Goal: Task Accomplishment & Management: Use online tool/utility

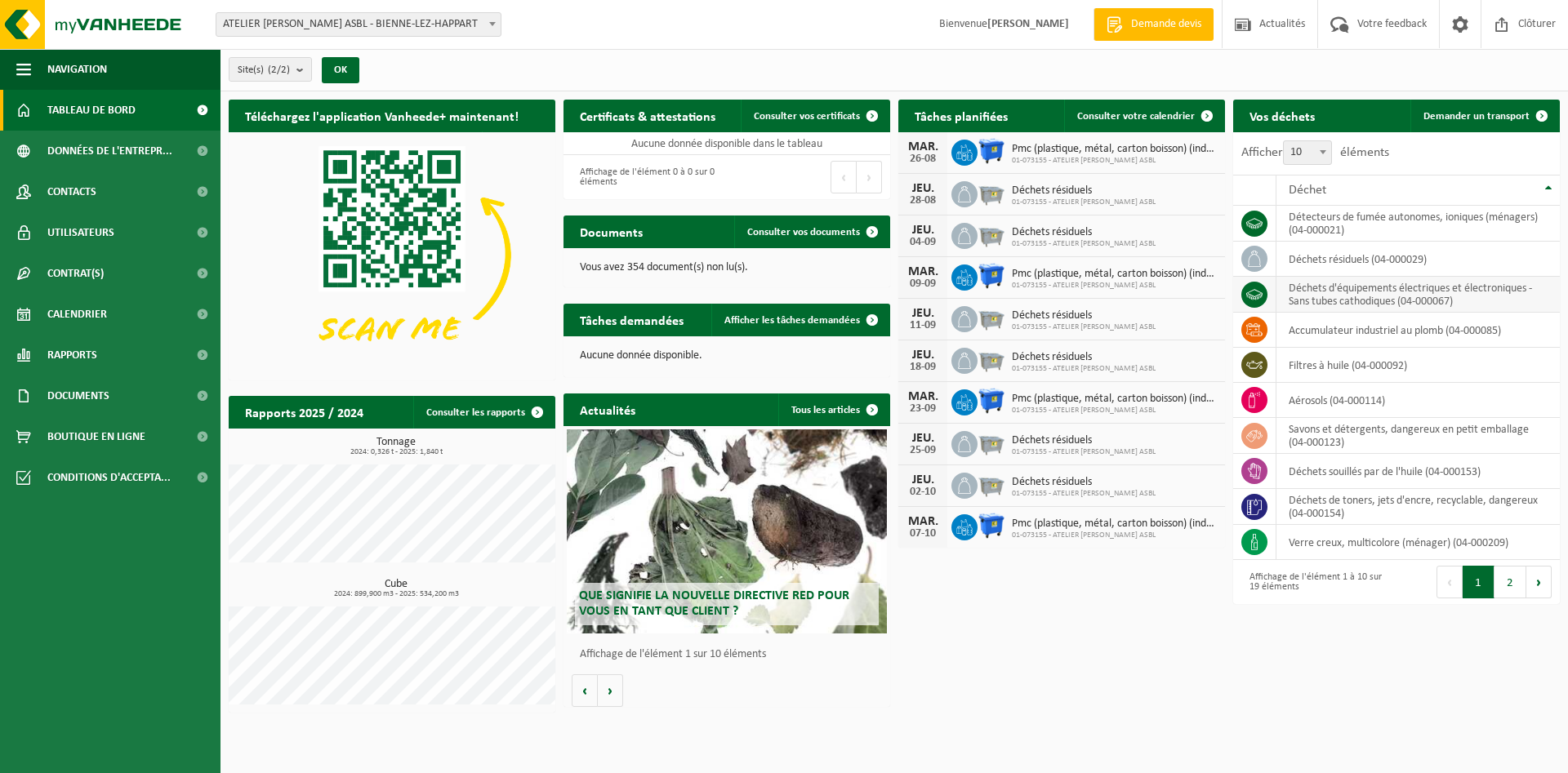
click at [1345, 300] on td "déchets d'équipements électriques et électroniques - Sans tubes cathodiques (04…" at bounding box center [1417, 295] width 283 height 36
click at [1451, 118] on span "Demander un transport" at bounding box center [1476, 116] width 106 height 11
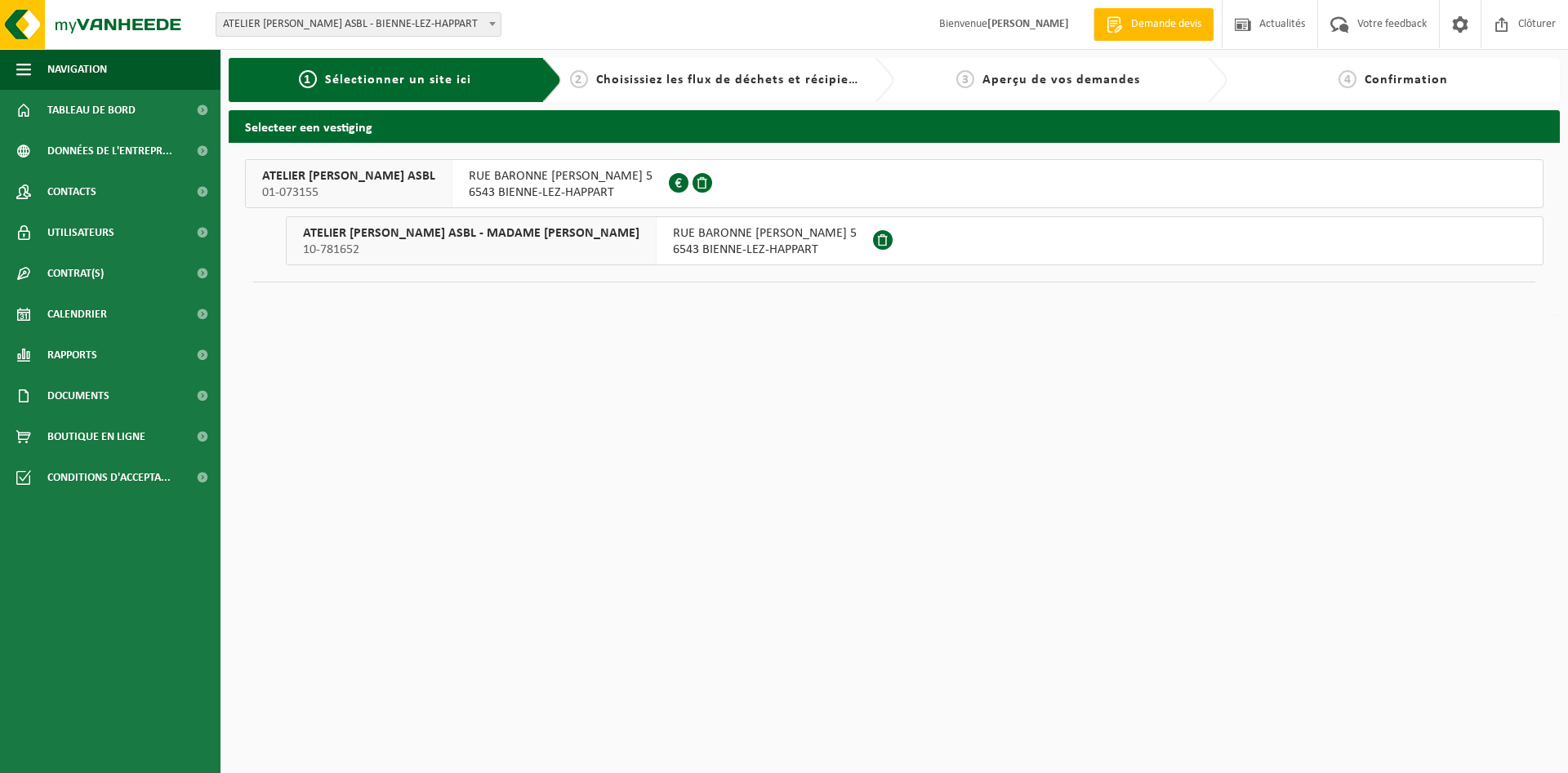
click at [719, 85] on span "Choisissiez les flux de déchets et récipients" at bounding box center [731, 79] width 272 height 13
click at [778, 237] on span "RUE BARONNE [PERSON_NAME] 5" at bounding box center [764, 233] width 184 height 17
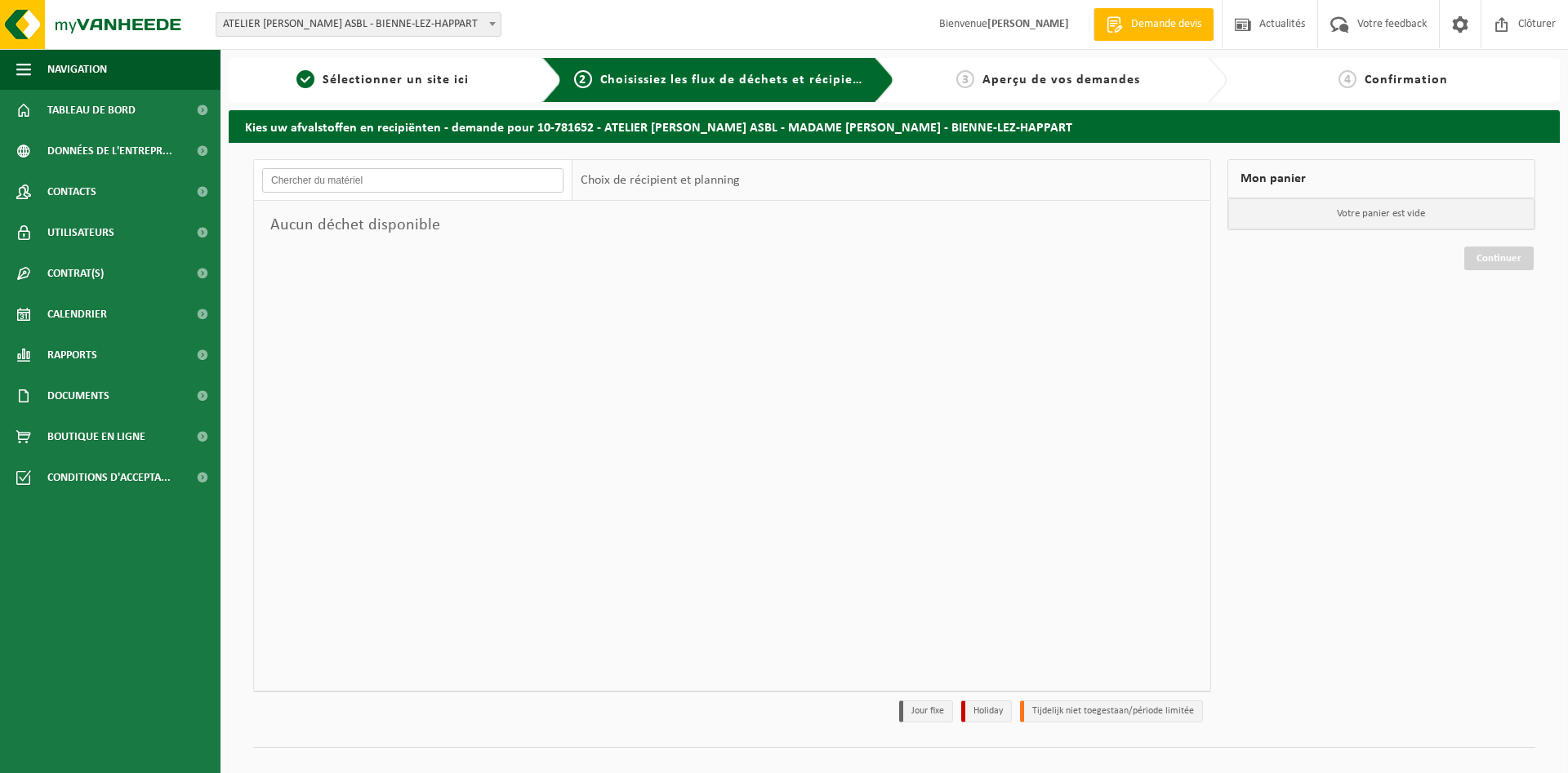
click at [413, 179] on input "text" at bounding box center [412, 181] width 301 height 25
click at [375, 82] on span "Sélectionner un site ici" at bounding box center [395, 79] width 146 height 13
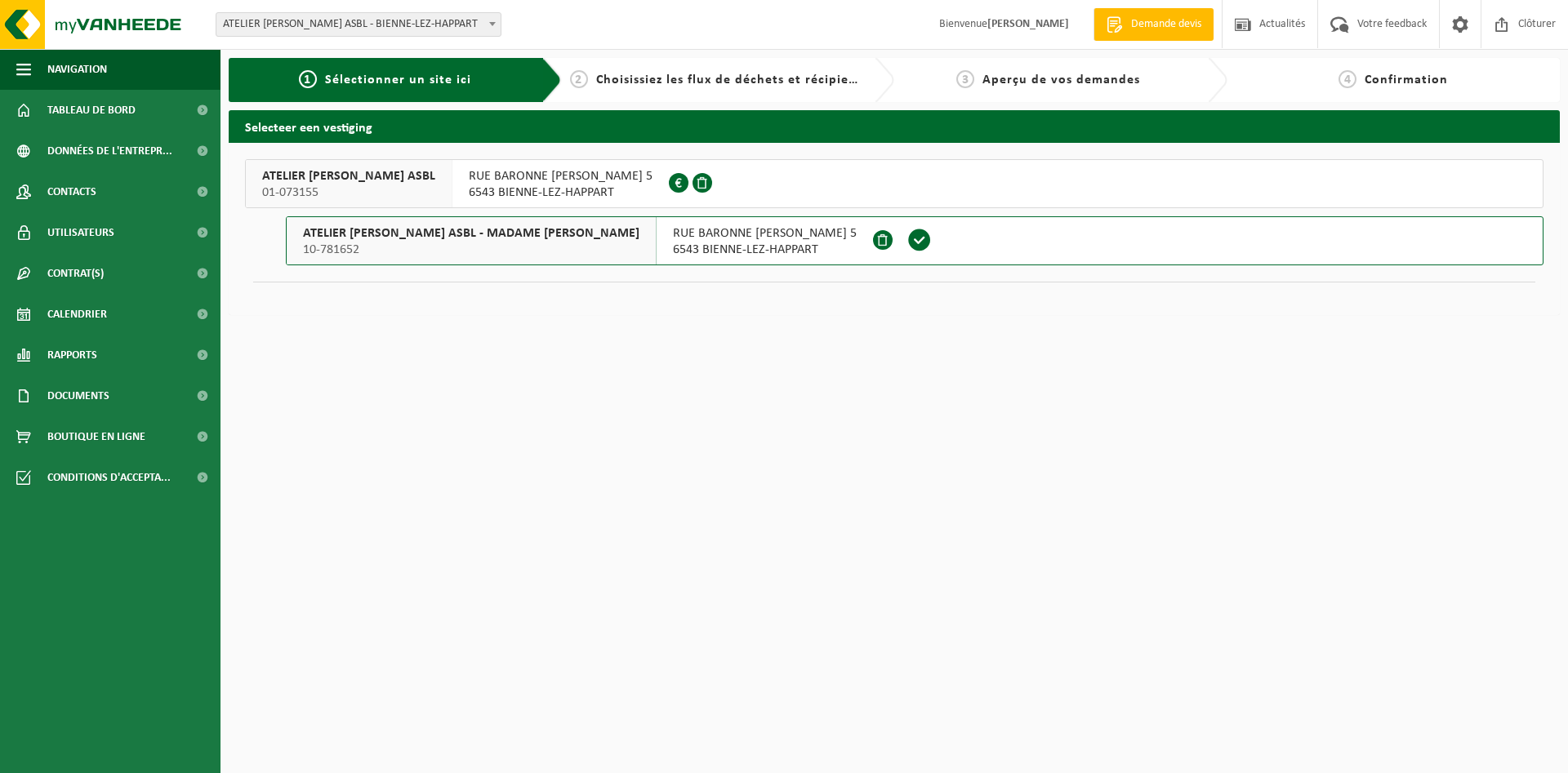
click at [499, 174] on span "RUE BARONNE [PERSON_NAME] 5" at bounding box center [560, 176] width 184 height 17
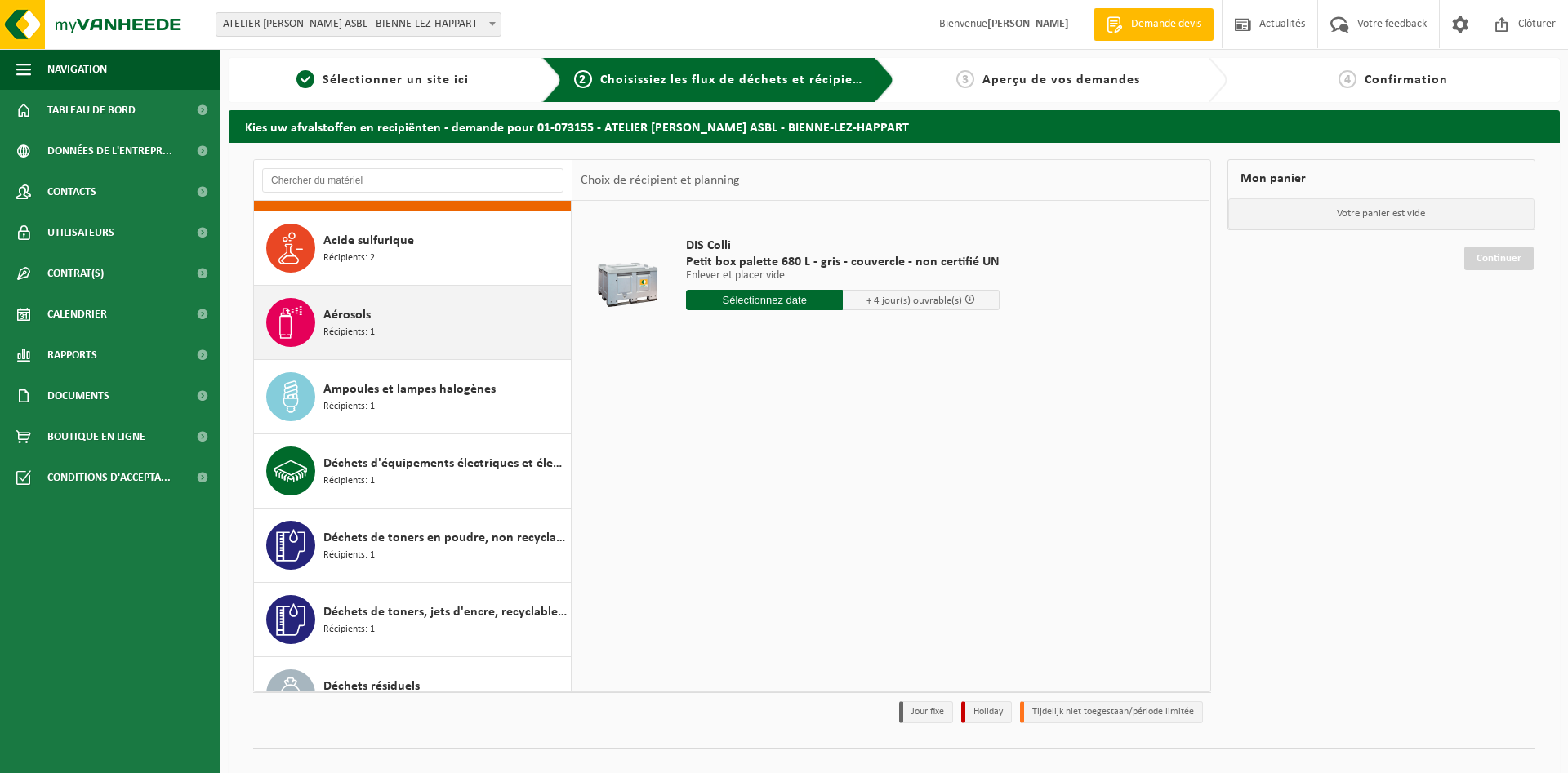
scroll to position [127, 0]
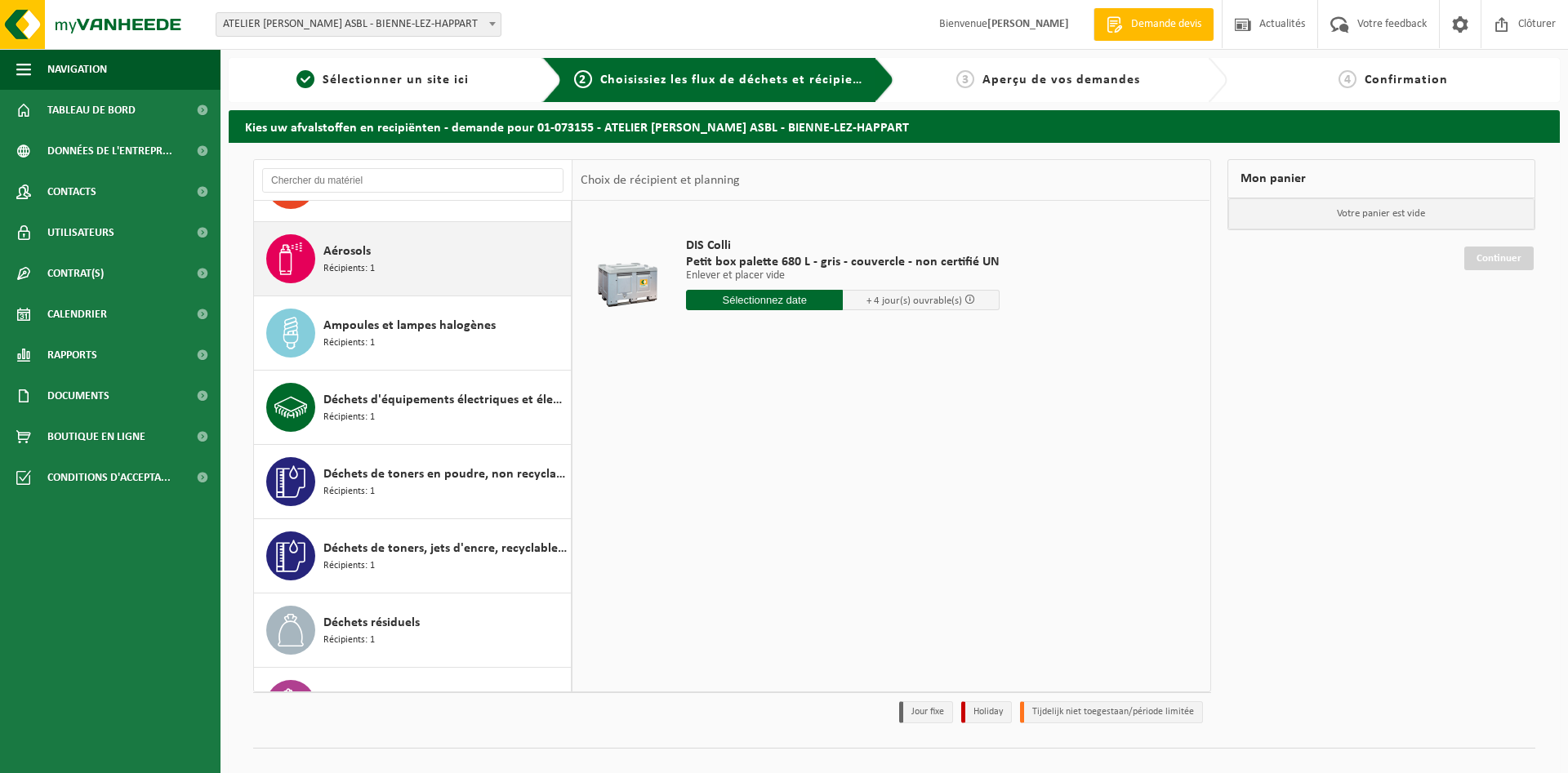
click at [411, 396] on span "Déchets d'équipements électriques et électroniques - Sans tubes cathodiques" at bounding box center [445, 400] width 244 height 19
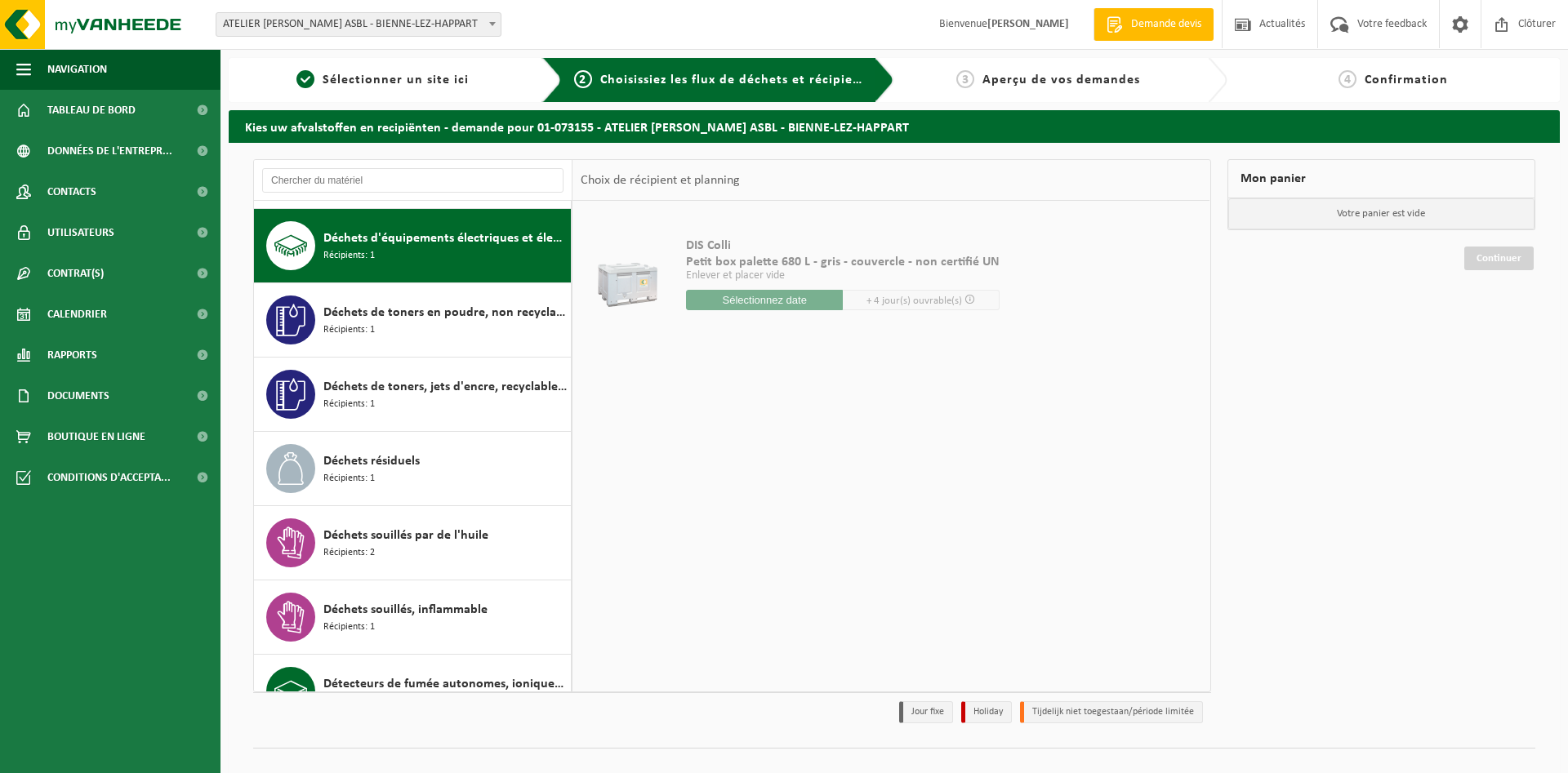
scroll to position [297, 0]
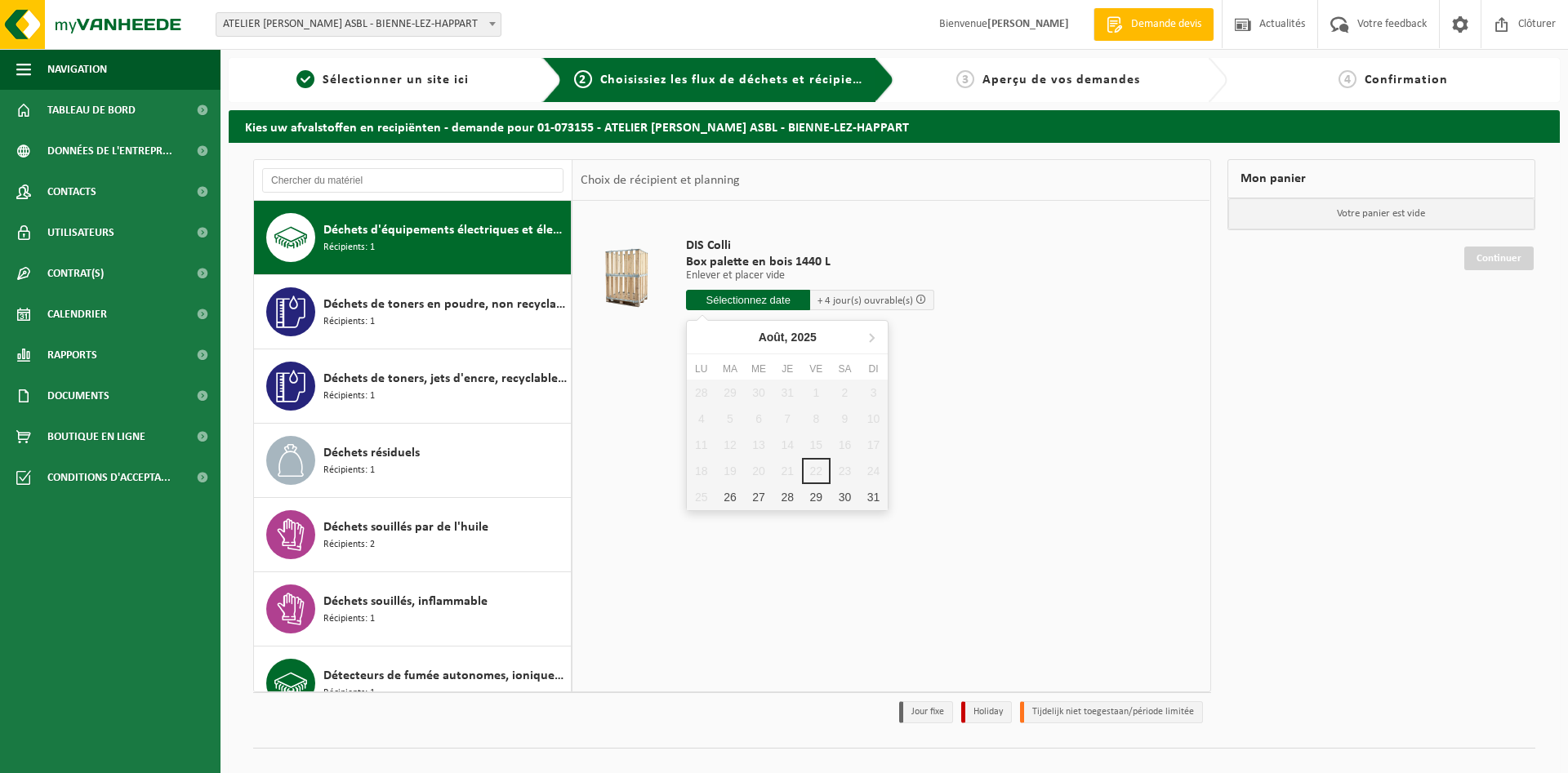
click at [769, 304] on input "text" at bounding box center [747, 299] width 124 height 20
click at [806, 497] on div "29" at bounding box center [816, 498] width 28 height 26
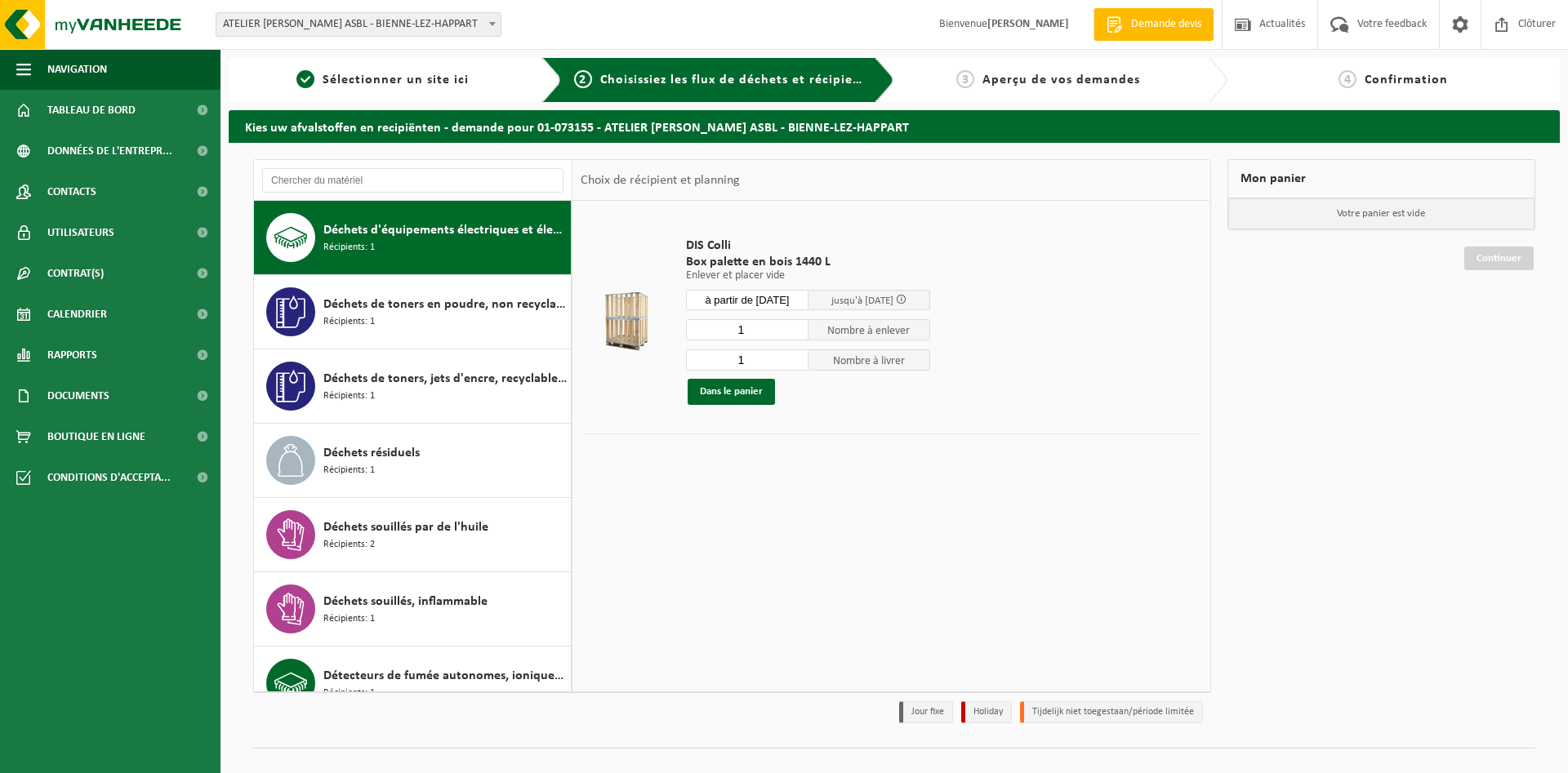
click at [776, 301] on input "à partir de 2025-08-29" at bounding box center [746, 299] width 123 height 20
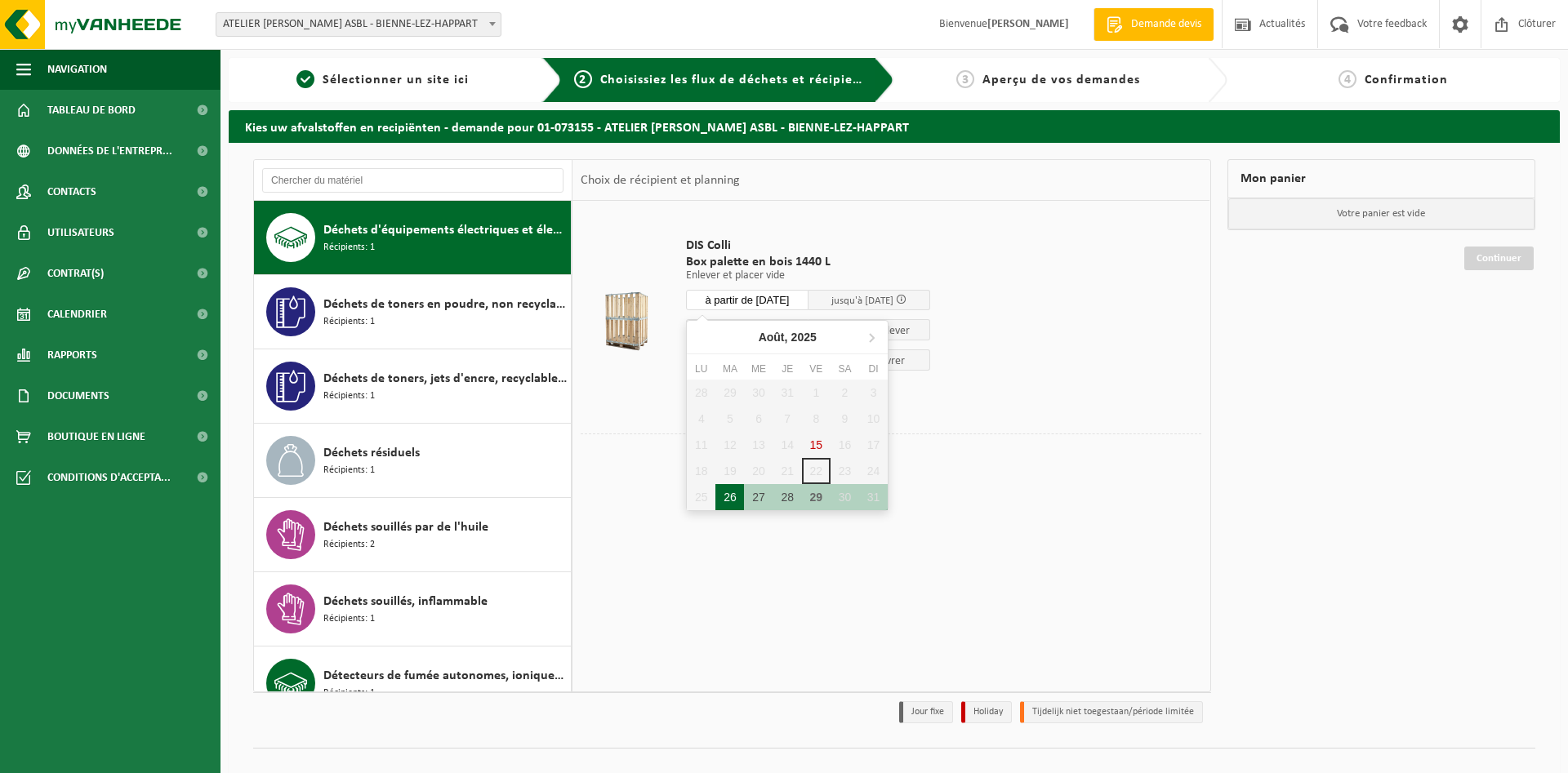
click at [727, 494] on div "26" at bounding box center [730, 498] width 28 height 26
type input "à partir de 2025-08-26"
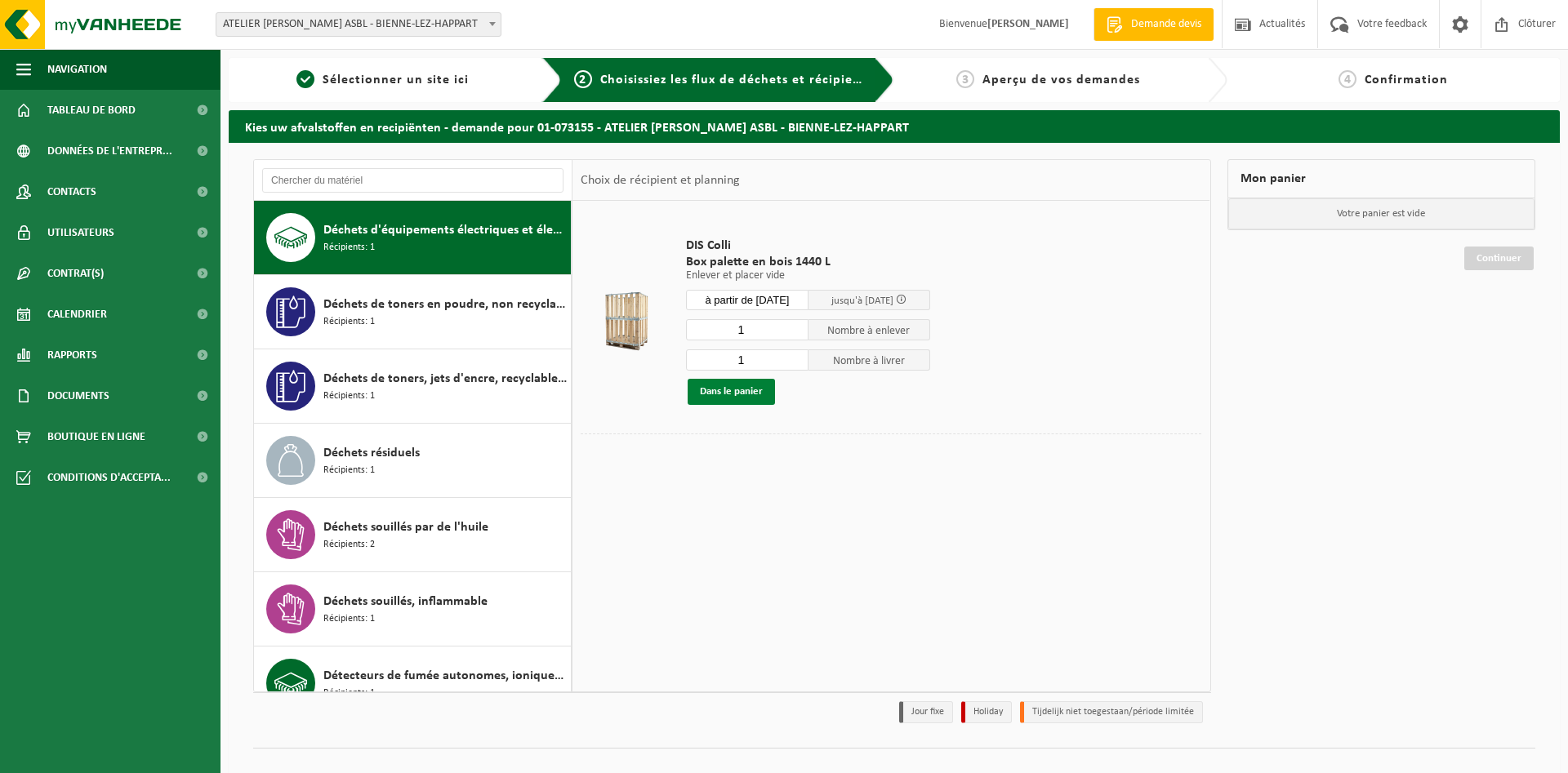
click at [733, 390] on button "Dans le panier" at bounding box center [731, 392] width 87 height 26
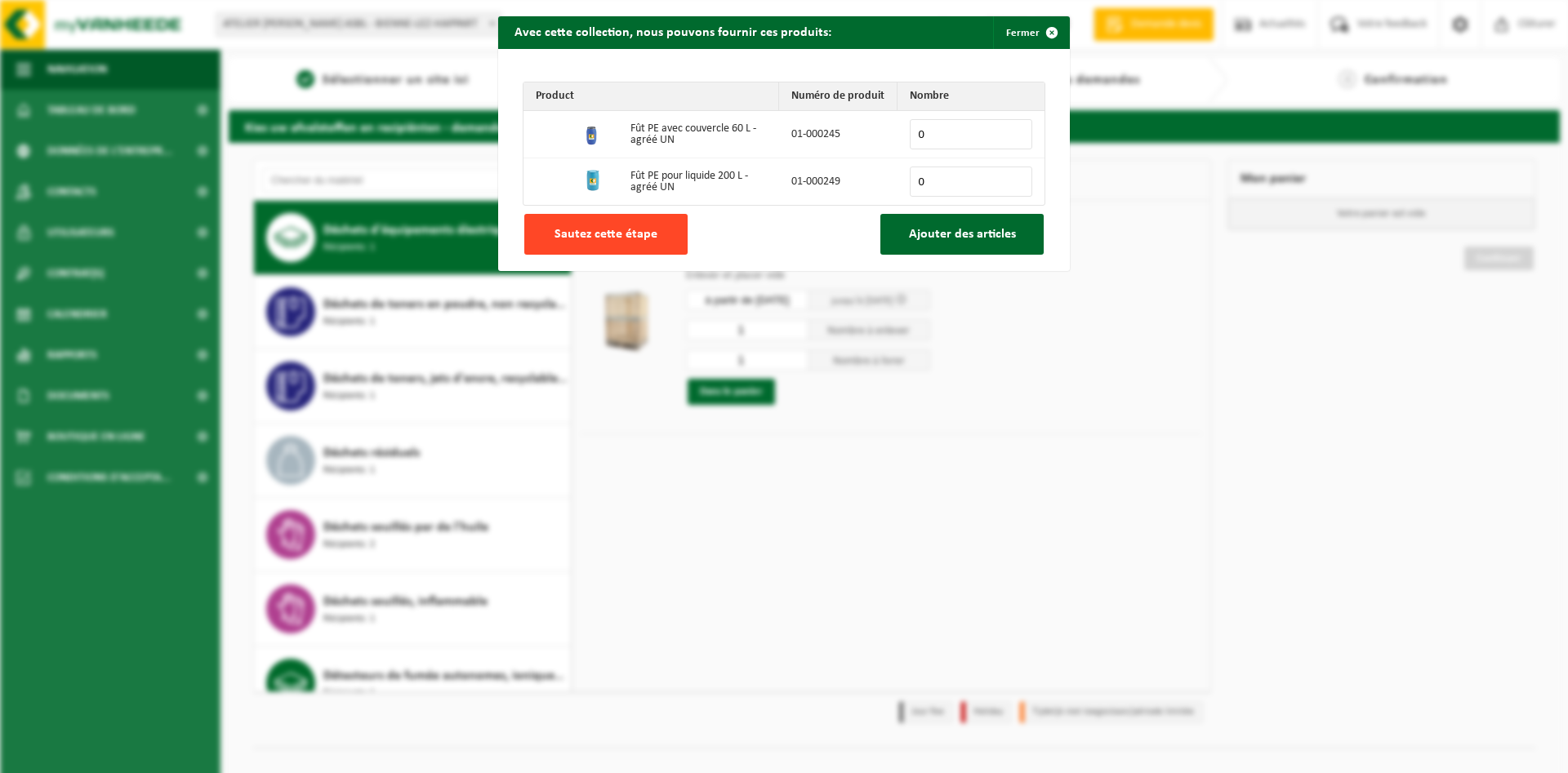
click at [654, 234] on span "Sautez cette étape" at bounding box center [605, 234] width 103 height 13
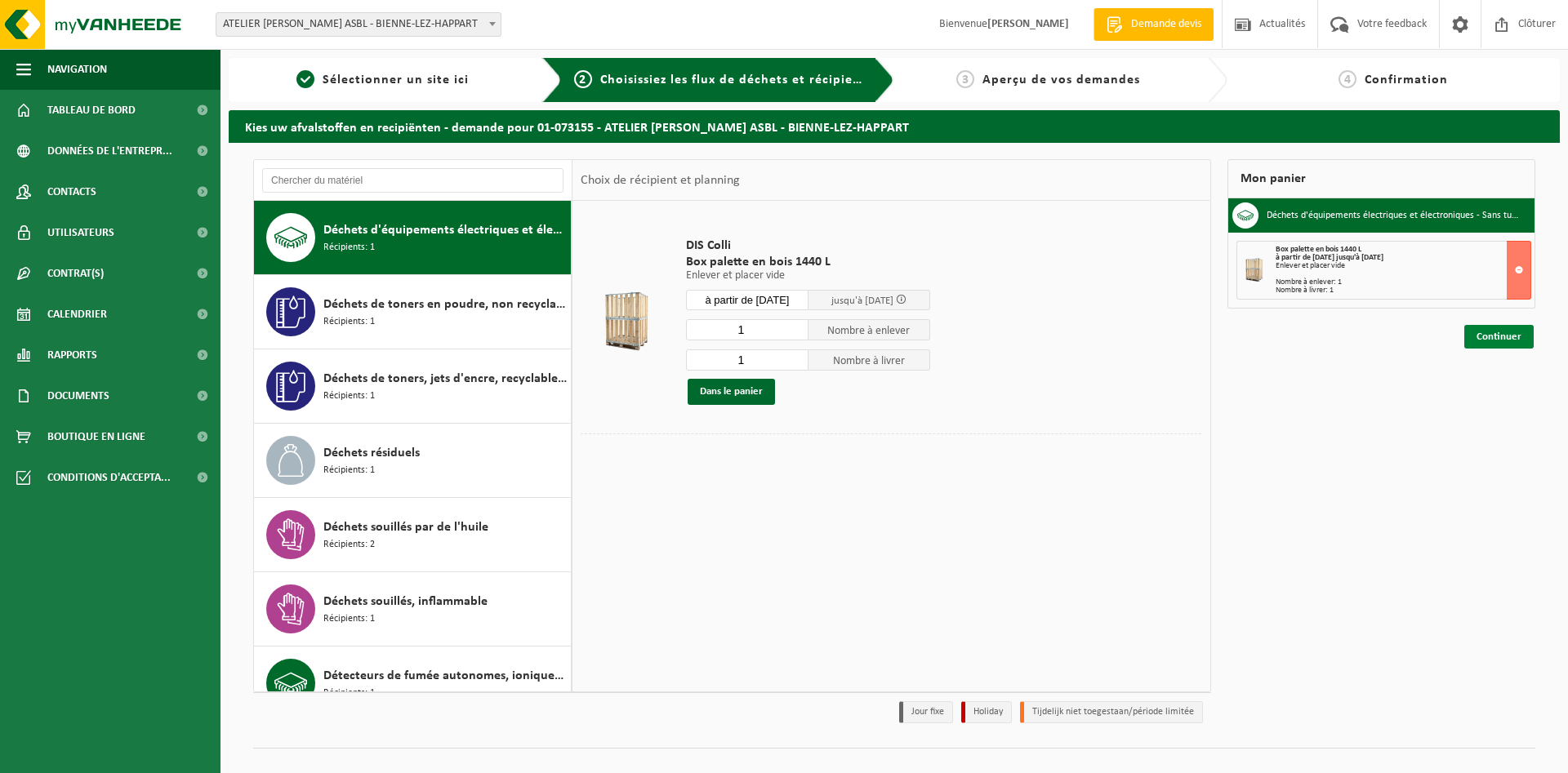
click at [1492, 335] on link "Continuer" at bounding box center [1498, 336] width 70 height 24
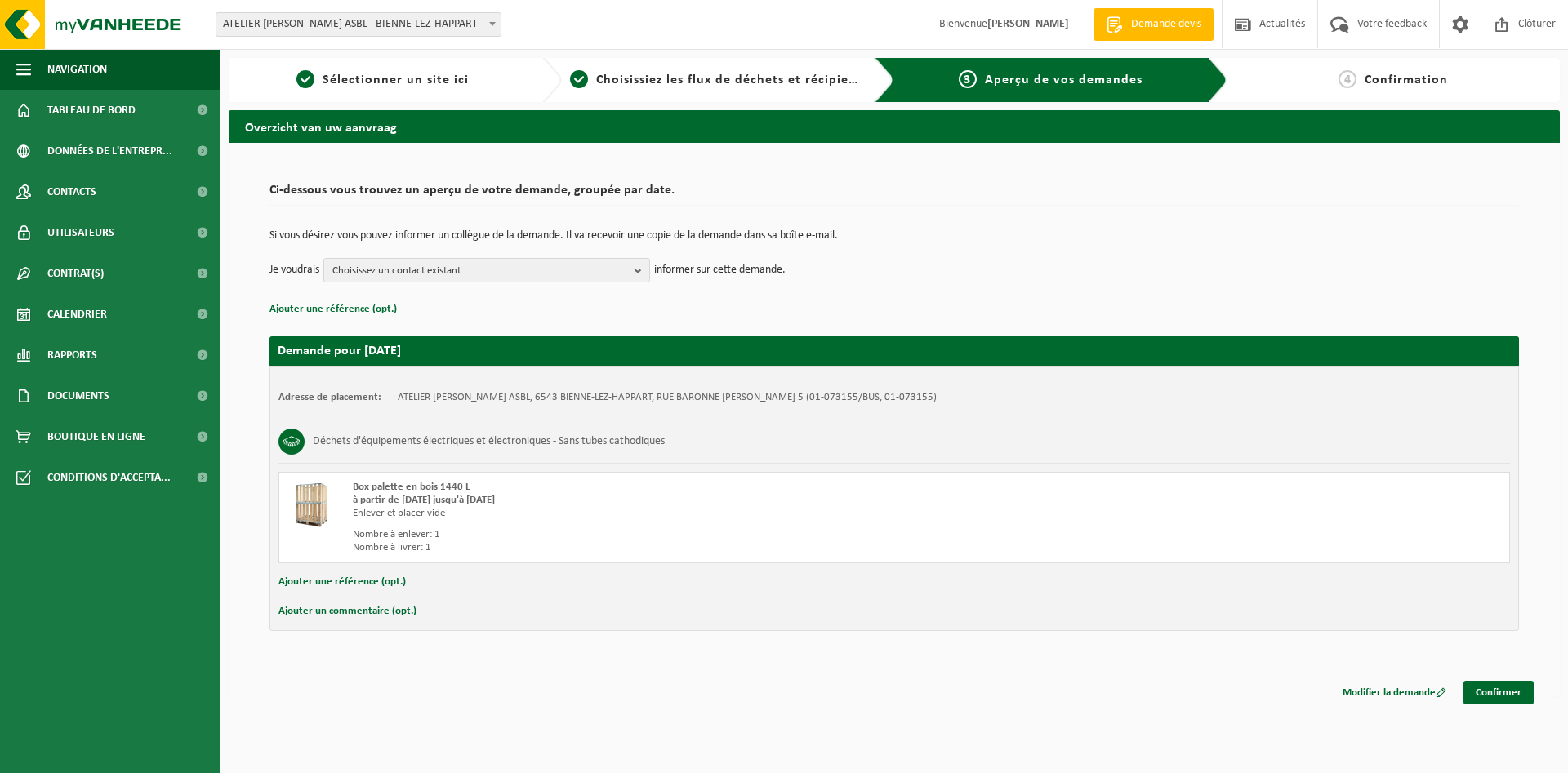
click at [348, 613] on button "Ajouter un commentaire (opt.)" at bounding box center [348, 612] width 138 height 21
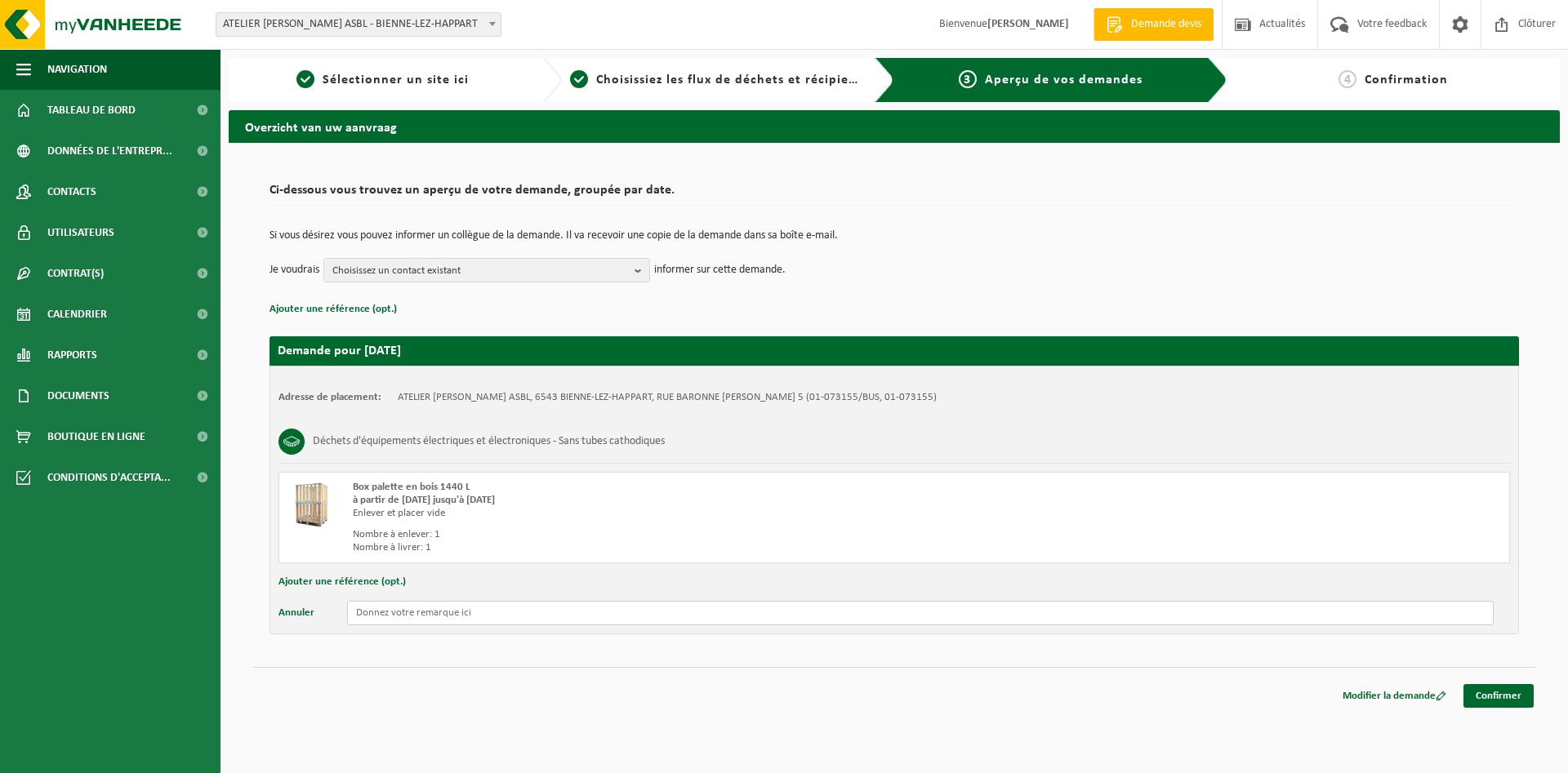
click at [377, 618] on input "text" at bounding box center [919, 613] width 1146 height 25
type input "SE PRESENTER A L'ACCUEIL - DEMANDER MADAME [PERSON_NAME] (EXTENSION 416)"
click at [1481, 697] on link "Confirmer" at bounding box center [1498, 695] width 71 height 24
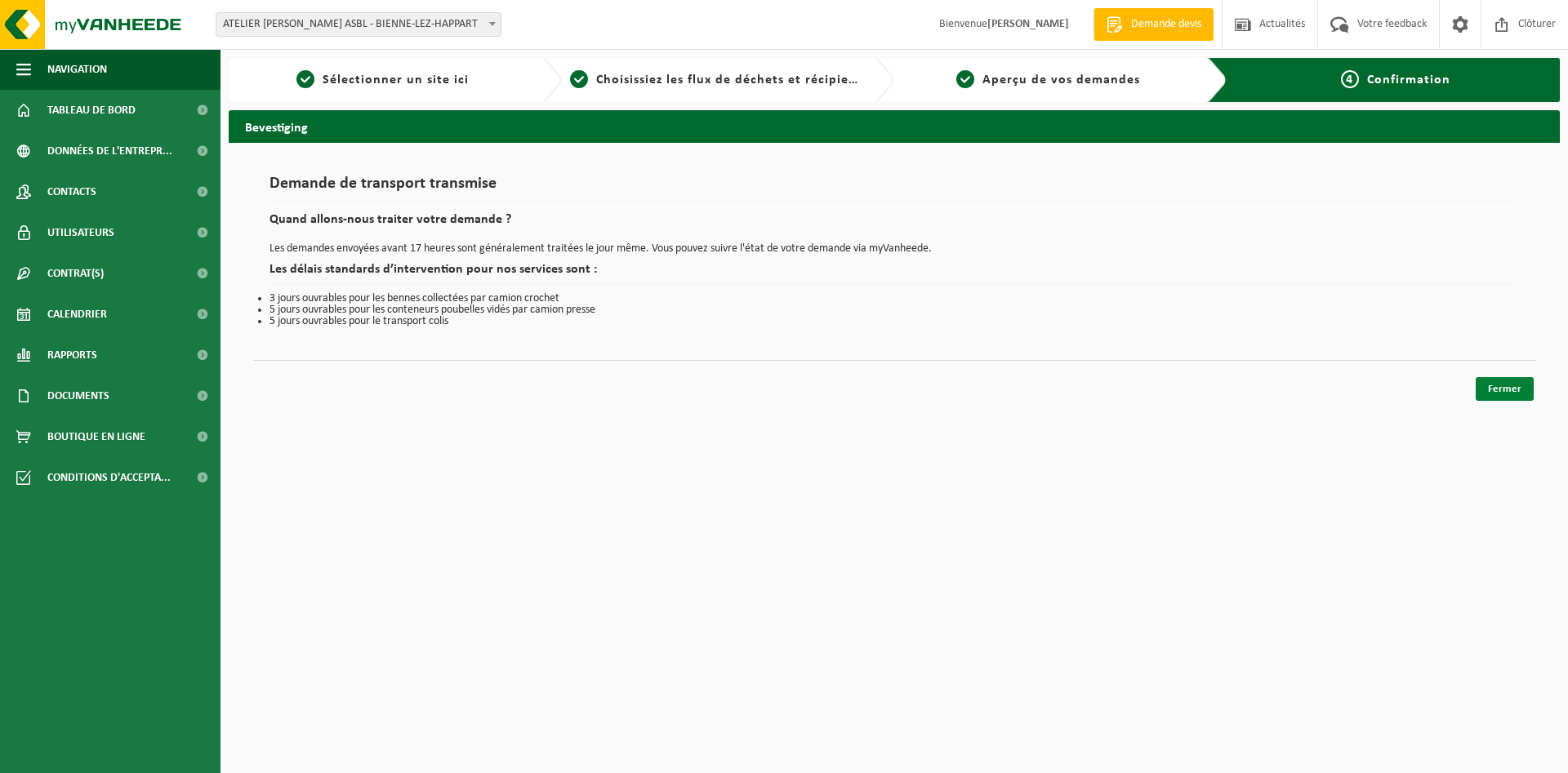
click at [1498, 390] on link "Fermer" at bounding box center [1504, 388] width 58 height 24
